Goal: Information Seeking & Learning: Learn about a topic

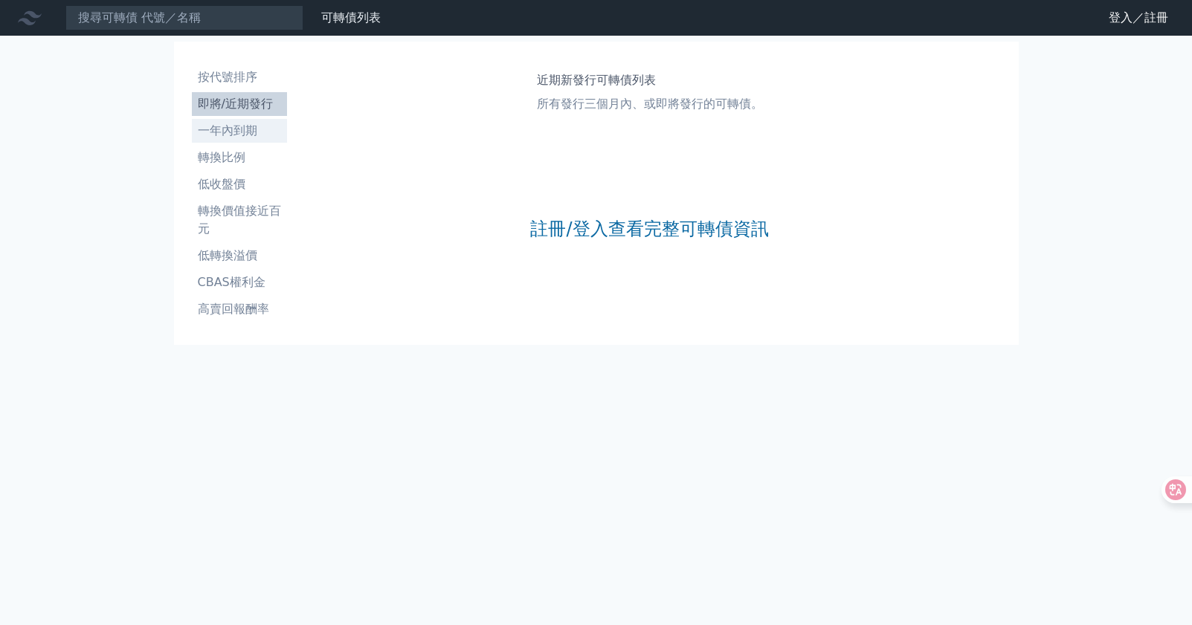
click at [192, 140] on li "一年內到期" at bounding box center [239, 131] width 95 height 18
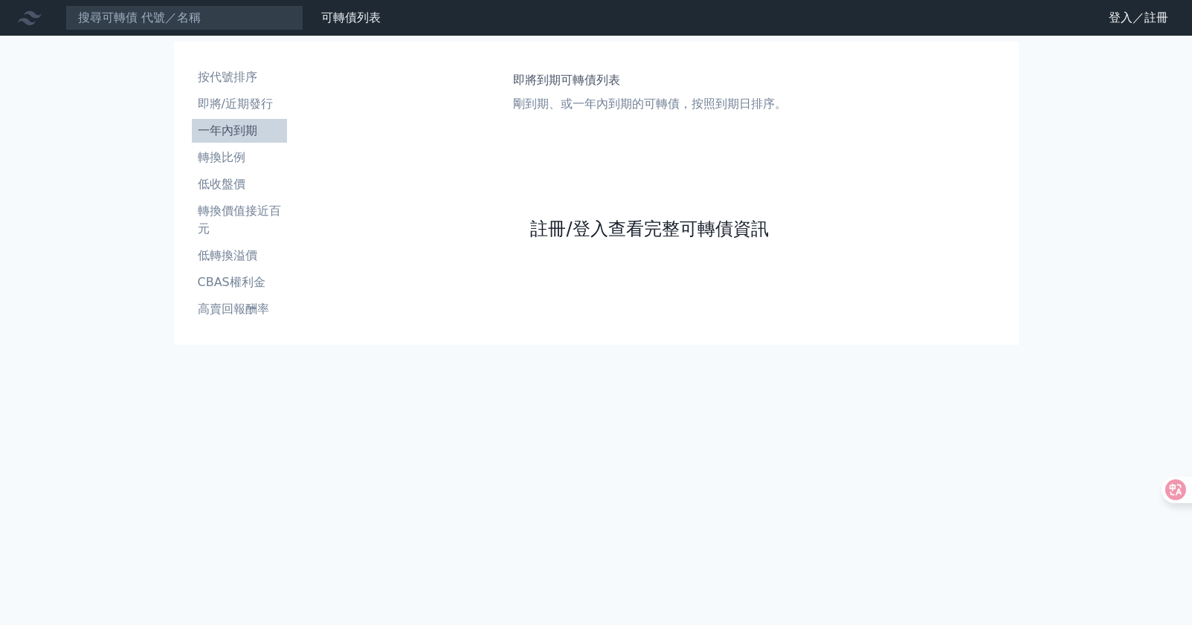
click at [584, 241] on link "註冊/登入查看完整可轉債資訊" at bounding box center [649, 229] width 238 height 24
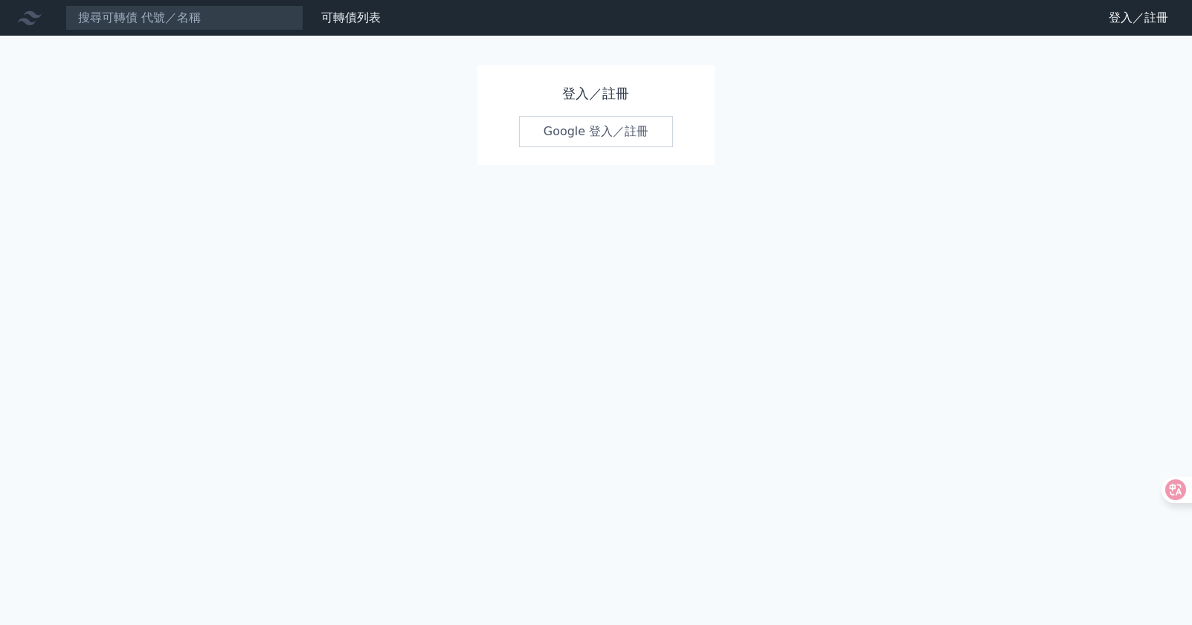
click at [604, 147] on link "Google 登入／註冊" at bounding box center [596, 131] width 155 height 31
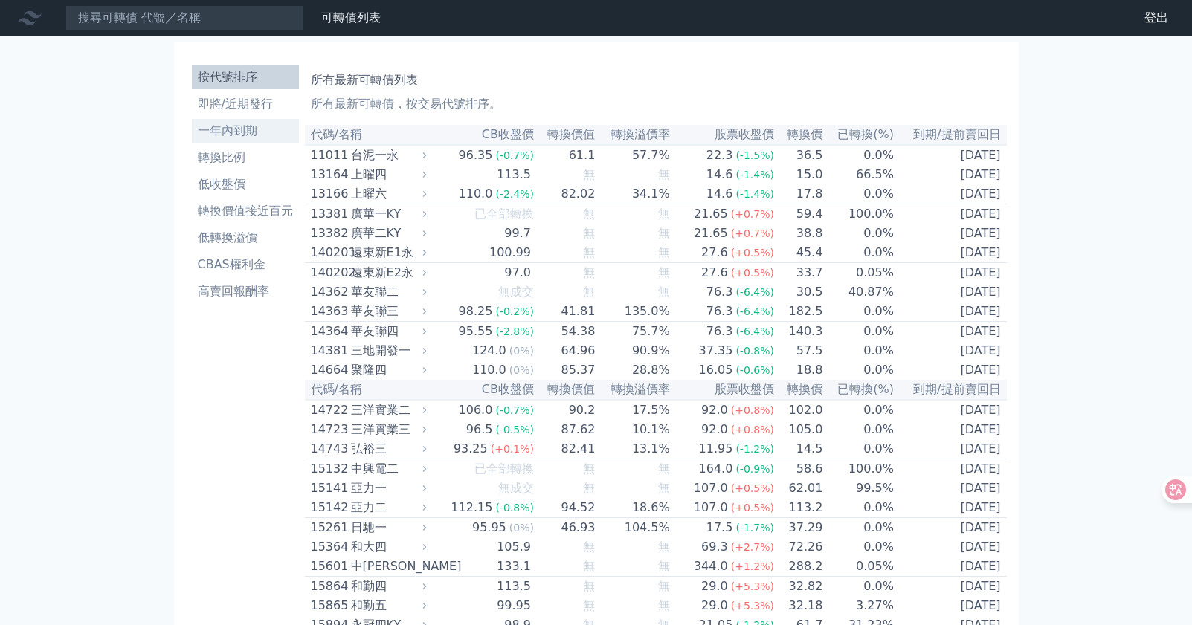
click at [192, 140] on li "一年內到期" at bounding box center [245, 131] width 107 height 18
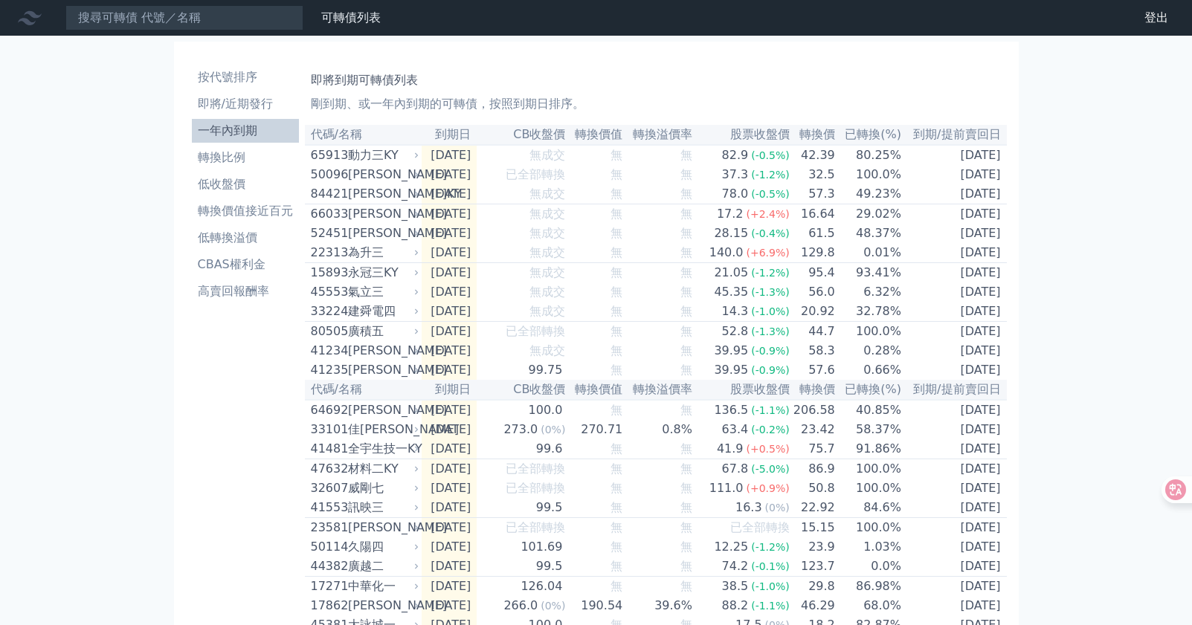
click at [192, 140] on li "一年內到期" at bounding box center [245, 131] width 107 height 18
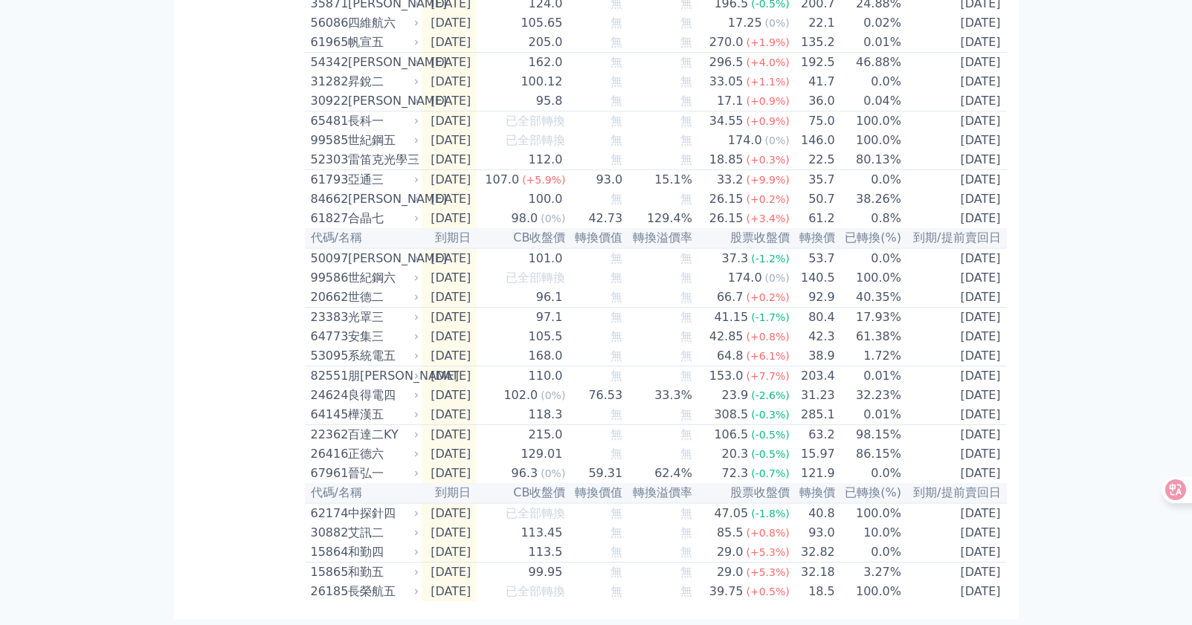
scroll to position [2045, 0]
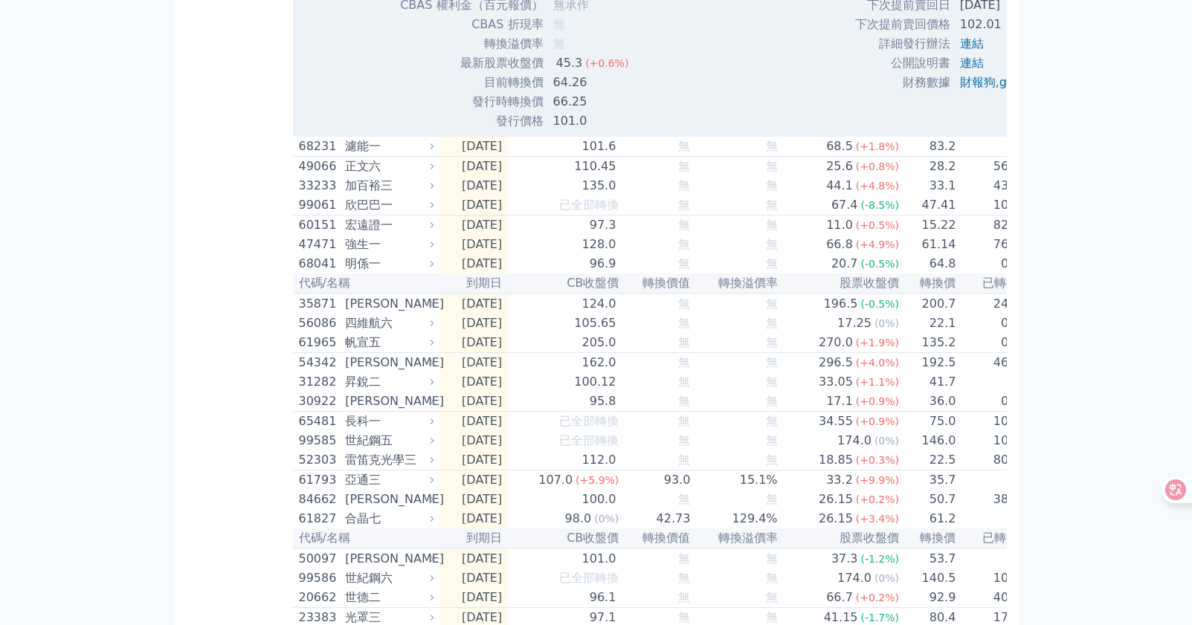
scroll to position [2121, 0]
